Goal: Task Accomplishment & Management: Use online tool/utility

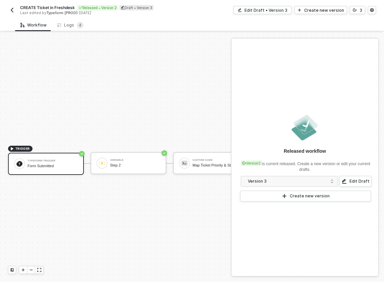
scroll to position [12, 0]
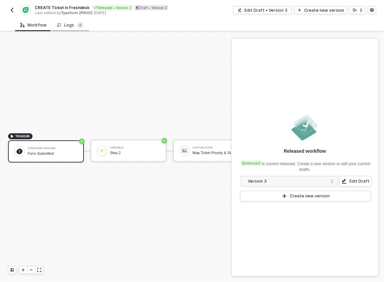
click at [67, 27] on div "Logs 4" at bounding box center [70, 25] width 26 height 7
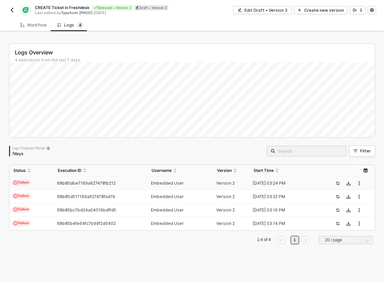
click at [44, 180] on td "Failure" at bounding box center [31, 182] width 44 height 13
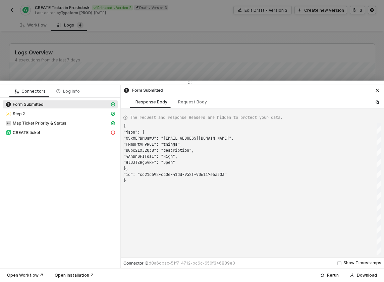
scroll to position [54, 0]
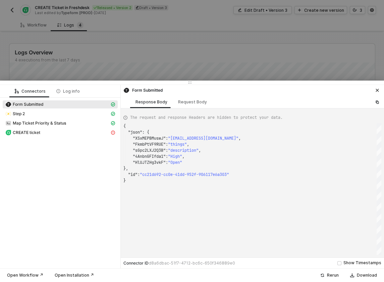
click at [147, 65] on div at bounding box center [192, 141] width 384 height 282
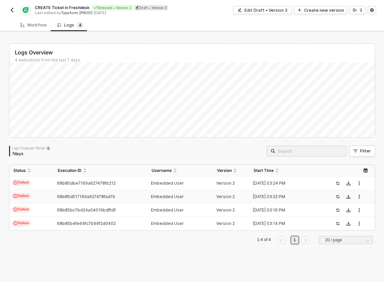
click at [76, 195] on span "68b85d517169a627478fad7b" at bounding box center [86, 196] width 58 height 5
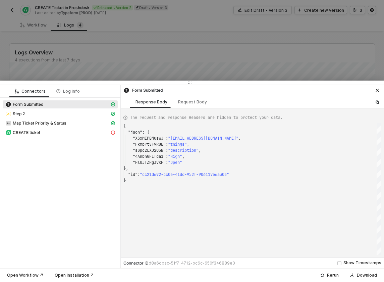
type textarea "{ "json": { "XSxMEPBMuswJ": "amber@test.com", "FkmbPtVF9RUE": "bugs", "sGpc2LXJ…"
click at [165, 48] on div at bounding box center [192, 141] width 384 height 282
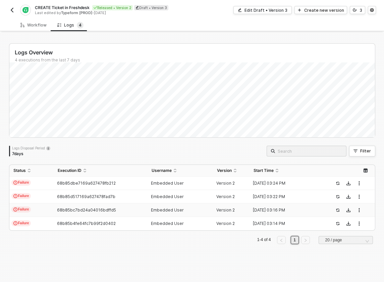
click at [96, 207] on td "68b85bc7bd24a04016bdffd5" at bounding box center [101, 209] width 94 height 13
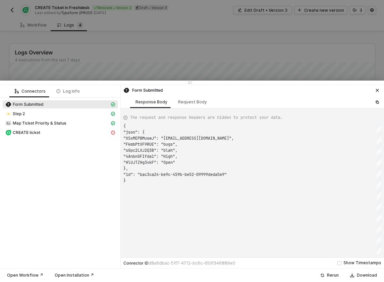
type textarea "{ "json": { "cRQtBFUPqQIH": "harry", "p90S0vnU9K6L": "potter", "u3itJRMIBtZf": …"
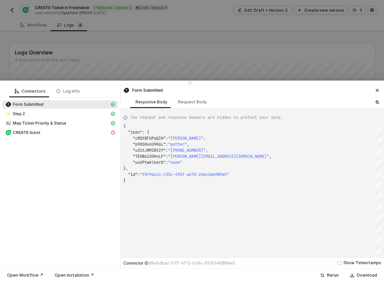
click at [141, 63] on div at bounding box center [192, 141] width 384 height 282
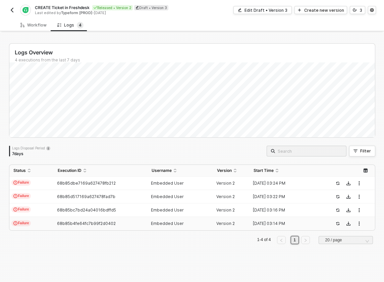
click at [112, 221] on span "68b85b4fe64fc7b99f2d0402" at bounding box center [86, 223] width 59 height 5
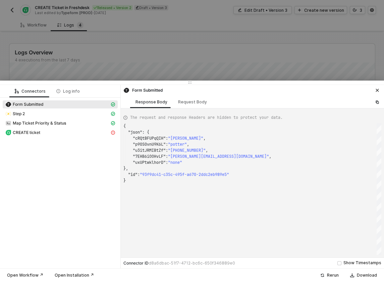
type textarea "{ "json": { "cRQtBFUPqQIH": "jane", "p90S0vnU9K6L": "doe", "u3itJRMIBtZf": "+12…"
click at [145, 65] on div at bounding box center [192, 141] width 384 height 282
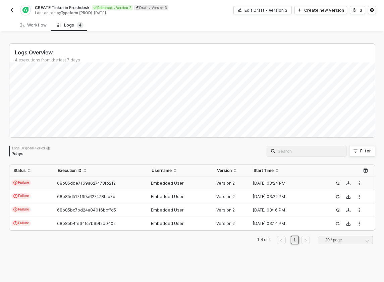
click at [115, 178] on td "68b85dbe7169a627478fb212" at bounding box center [101, 182] width 94 height 13
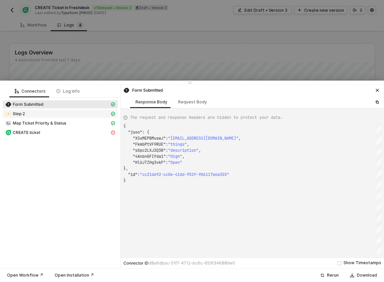
click at [70, 115] on div "Step 2" at bounding box center [57, 114] width 104 height 6
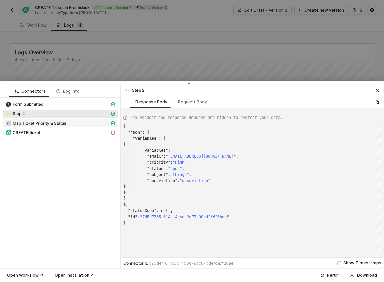
click at [70, 123] on div "Map Ticket Priority & Status" at bounding box center [57, 123] width 104 height 6
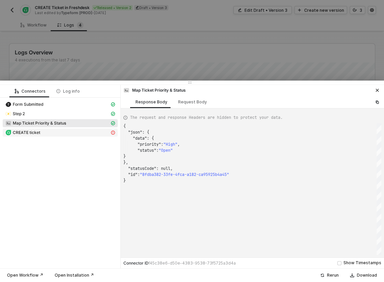
click at [67, 134] on div "CREATE ticket" at bounding box center [57, 132] width 104 height 6
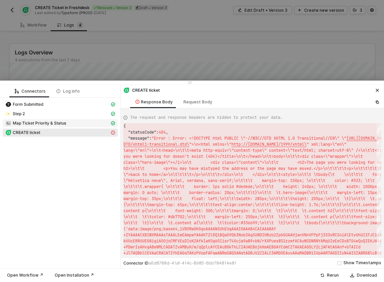
click at [70, 124] on div "Map Ticket Priority & Status" at bounding box center [57, 123] width 104 height 6
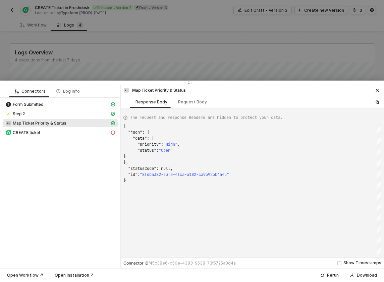
scroll to position [54, 0]
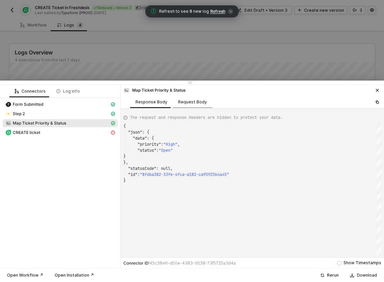
click at [187, 103] on div "Request Body" at bounding box center [192, 101] width 29 height 5
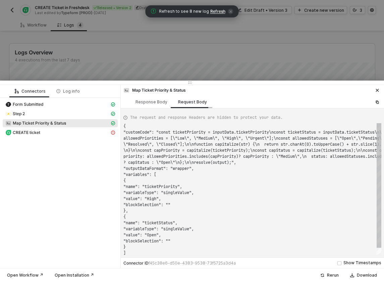
scroll to position [6, 0]
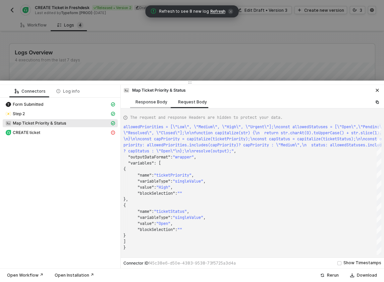
click at [152, 101] on div "Response Body" at bounding box center [152, 101] width 32 height 5
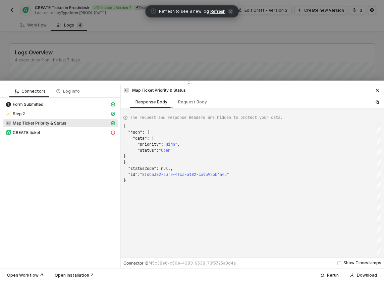
scroll to position [54, 0]
click at [70, 132] on div "CREATE ticket" at bounding box center [57, 132] width 104 height 6
type textarea "{ "statusCode": 404, "message": "Error : Error: <!DOCTYPE html PUBLIC \"-//W3C/…"
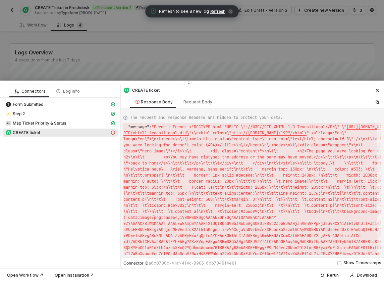
click at [119, 58] on div at bounding box center [192, 141] width 384 height 282
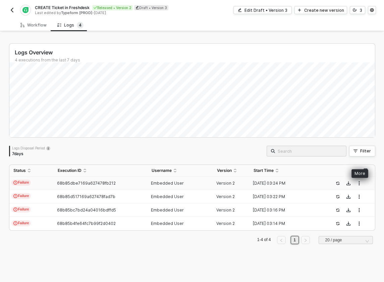
click at [361, 183] on icon "button" at bounding box center [359, 183] width 4 height 4
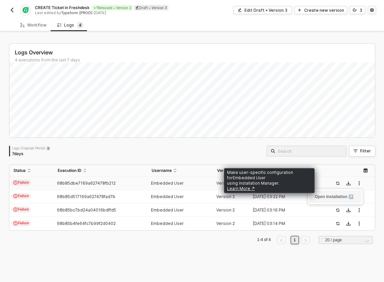
click at [345, 197] on link "Open Installation ↗" at bounding box center [334, 196] width 39 height 5
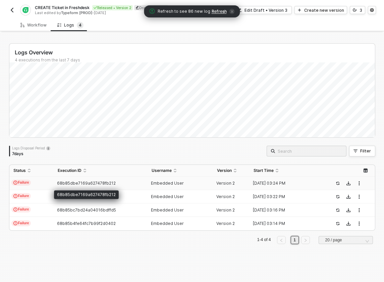
click at [59, 179] on td "68b85dbe7169a627478fb212" at bounding box center [101, 182] width 94 height 13
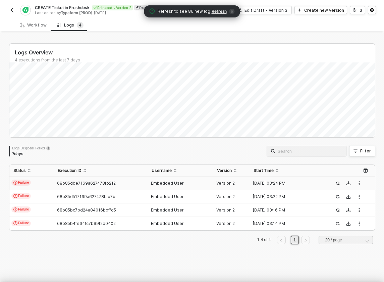
scroll to position [54, 0]
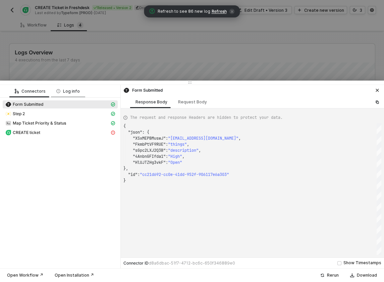
click at [68, 89] on div "Log info" at bounding box center [67, 91] width 23 height 5
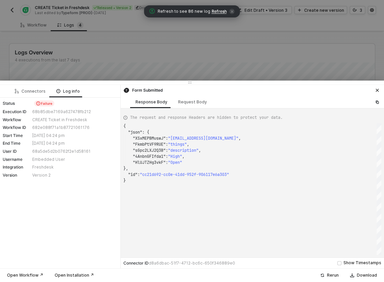
click at [55, 111] on div "68b85dbe7169a627478fb212" at bounding box center [74, 111] width 84 height 5
copy div "68b85dbe7169a627478fb212"
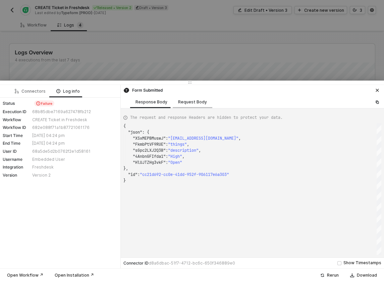
click at [190, 104] on div "Request Body" at bounding box center [193, 102] width 40 height 12
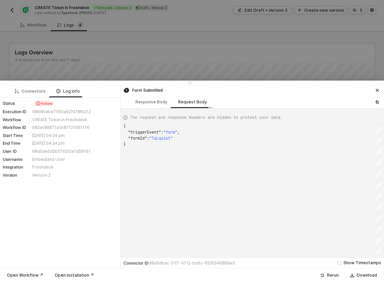
scroll to position [18, 0]
click at [34, 92] on div "Connectors" at bounding box center [30, 91] width 31 height 5
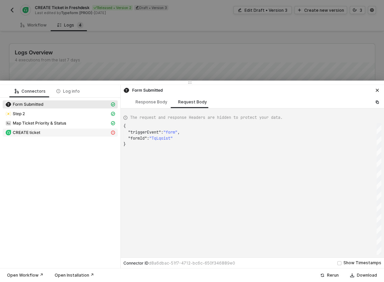
click at [66, 132] on div "CREATE ticket" at bounding box center [57, 132] width 104 height 6
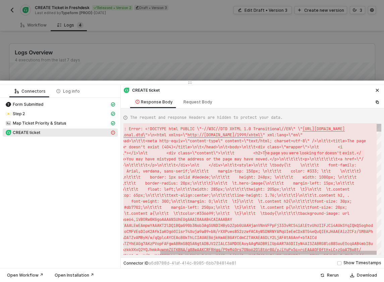
type textarea "DOCTYPE html PUBLIC \"-//W3C//DTD XHTML 1.0 Transitional//EN\" \"http://www.w3.…"
drag, startPoint x: 373, startPoint y: 153, endPoint x: 269, endPoint y: 153, distance: 104.0
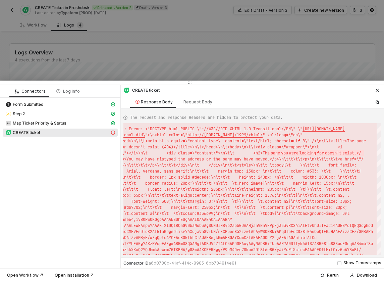
click at [374, 90] on button "button" at bounding box center [377, 90] width 8 height 8
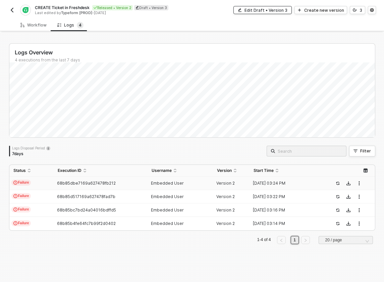
click at [288, 7] on button "Edit Draft • Version 3" at bounding box center [262, 10] width 58 height 8
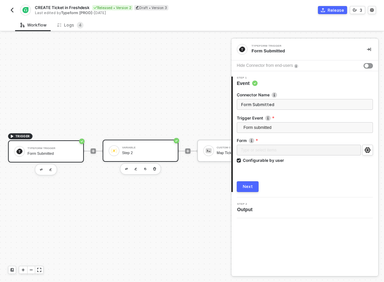
click at [151, 152] on div "Step 2" at bounding box center [147, 153] width 50 height 4
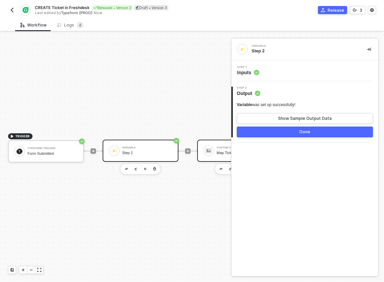
click at [215, 153] on div "Custom Code Map Ticket Priority & Status" at bounding box center [240, 150] width 53 height 13
click at [257, 68] on span "Step 1" at bounding box center [248, 67] width 22 height 3
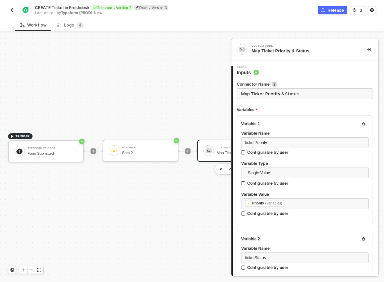
type textarea "const ticketPriority = inputData.ticketPriority const ticketStatus = inputData.…"
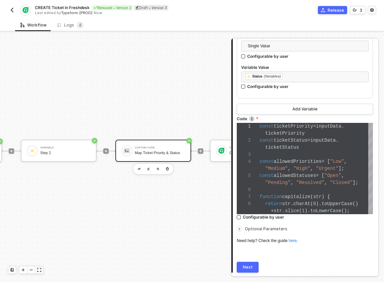
scroll to position [12, 151]
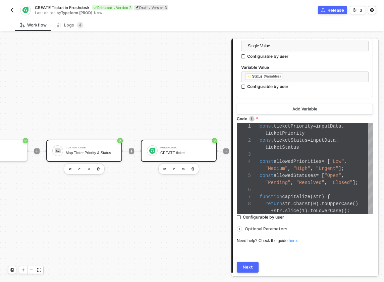
click at [174, 160] on div "Freshdesk CREATE ticket" at bounding box center [179, 151] width 76 height 22
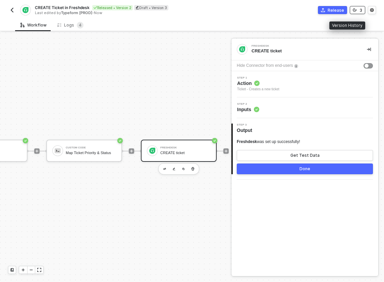
click at [360, 12] on div "3" at bounding box center [361, 10] width 3 height 6
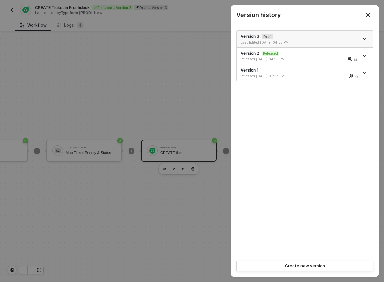
drag, startPoint x: 296, startPoint y: 43, endPoint x: 260, endPoint y: 42, distance: 35.9
click at [260, 42] on div "Last Edited 09/04/2025 04:05 PM" at bounding box center [271, 42] width 60 height 5
copy div "09/04/2025 04:05 PM"
drag, startPoint x: 290, startPoint y: 59, endPoint x: 259, endPoint y: 59, distance: 31.5
click at [258, 59] on div "Released 05/27/2025 04:56 PM" at bounding box center [271, 59] width 60 height 5
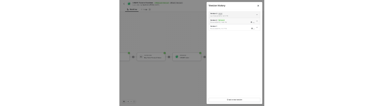
scroll to position [12, 104]
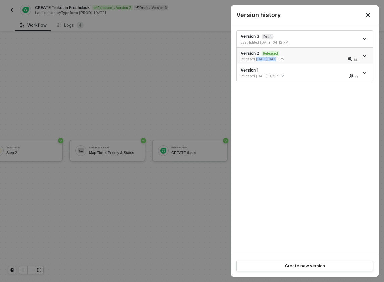
drag, startPoint x: 257, startPoint y: 58, endPoint x: 276, endPoint y: 60, distance: 18.5
click at [276, 60] on div "Released 05/27/2025 04:56 PM" at bounding box center [271, 59] width 60 height 5
copy div "05/27/2025"
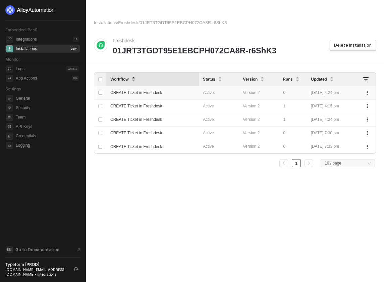
click at [162, 93] on span "CREATE Ticket in Freshdesk" at bounding box center [136, 92] width 52 height 5
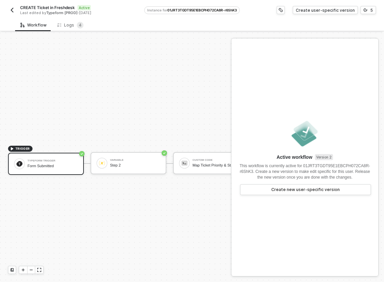
scroll to position [12, 0]
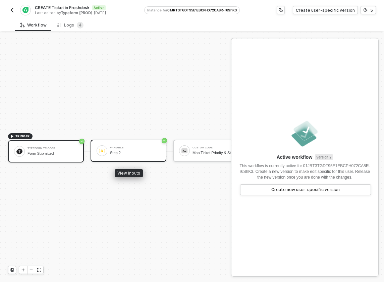
click at [116, 150] on div "Variable Step 2" at bounding box center [135, 150] width 50 height 13
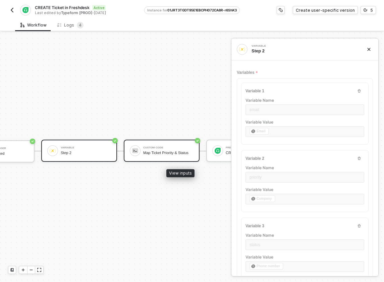
scroll to position [12, 55]
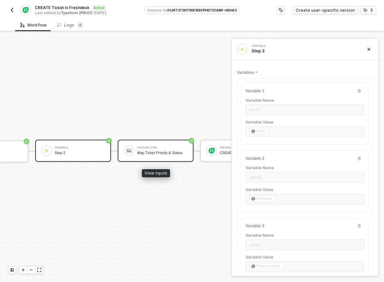
click at [174, 146] on div "Custom Code Map Ticket Priority & Status" at bounding box center [162, 150] width 50 height 13
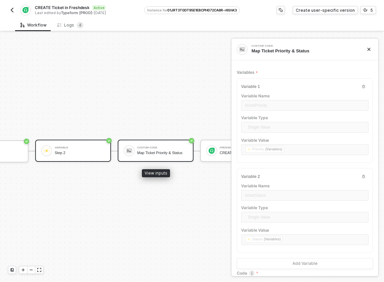
scroll to position [42, 0]
click at [104, 148] on div "Variable" at bounding box center [80, 147] width 50 height 3
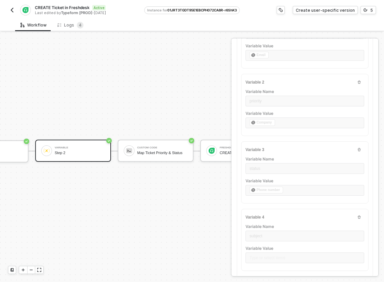
scroll to position [76, 0]
click at [12, 10] on img "button" at bounding box center [11, 9] width 5 height 5
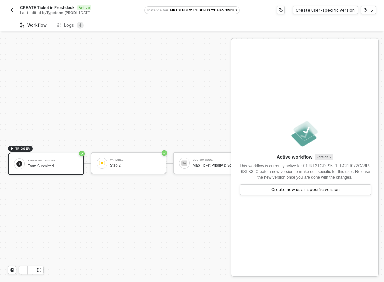
scroll to position [12, 0]
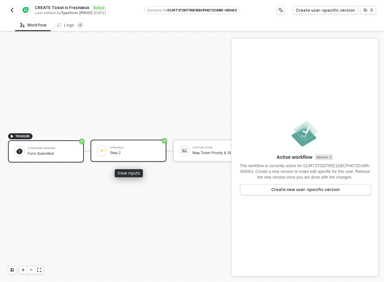
click at [139, 151] on div "Step 2" at bounding box center [135, 153] width 50 height 4
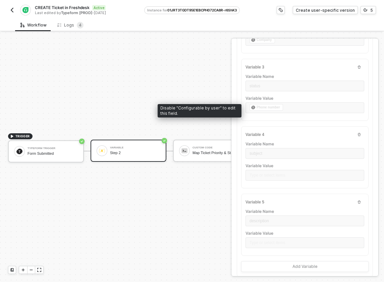
scroll to position [172, 0]
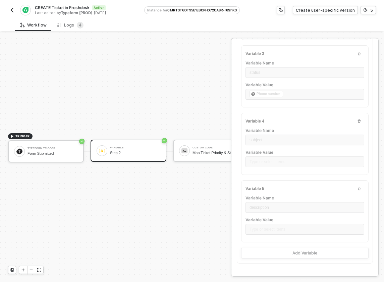
click at [11, 12] on img "button" at bounding box center [11, 9] width 5 height 5
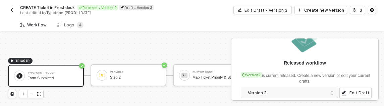
scroll to position [12, 0]
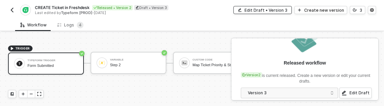
click at [281, 12] on div "Edit Draft • Version 3" at bounding box center [266, 10] width 43 height 6
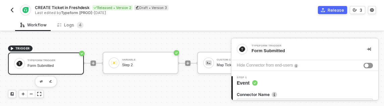
scroll to position [9, 0]
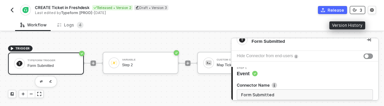
click at [360, 12] on div "3" at bounding box center [361, 10] width 3 height 6
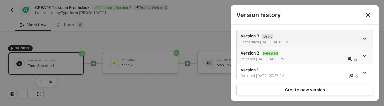
click at [274, 54] on sup "Released" at bounding box center [271, 53] width 18 height 5
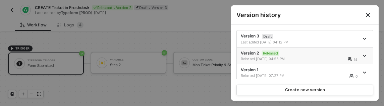
click at [293, 59] on div "Released 05/27/2025 04:56 PM" at bounding box center [271, 59] width 60 height 5
